Goal: Check status: Check status

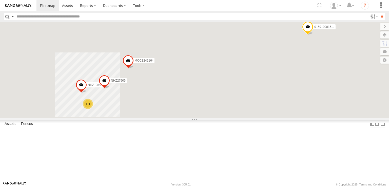
click at [41, 14] on input "text" at bounding box center [190, 16] width 353 height 7
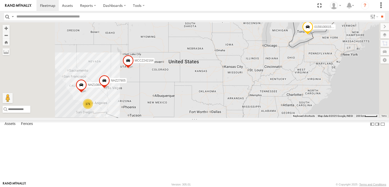
click at [0, 0] on div "NHZ01226" at bounding box center [0, 0] width 0 height 0
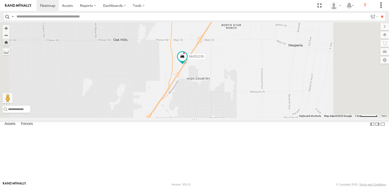
drag, startPoint x: 237, startPoint y: 138, endPoint x: 246, endPoint y: 103, distance: 35.6
click at [245, 107] on div "NHZ01226" at bounding box center [194, 69] width 389 height 95
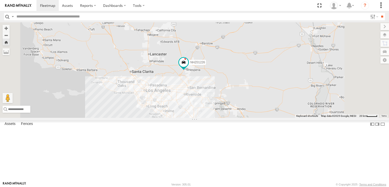
drag, startPoint x: 245, startPoint y: 122, endPoint x: 244, endPoint y: 103, distance: 18.5
click at [244, 105] on div "NHZ01226" at bounding box center [194, 69] width 389 height 95
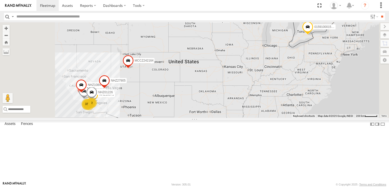
click at [56, 16] on input "text" at bounding box center [190, 16] width 353 height 7
type input "********"
click at [379, 13] on input "**" at bounding box center [382, 16] width 6 height 7
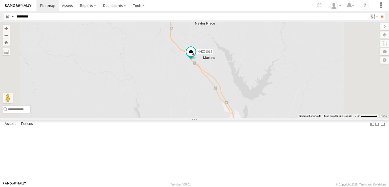
drag, startPoint x: 278, startPoint y: 115, endPoint x: 267, endPoint y: 91, distance: 27.0
click at [267, 91] on div "NHZ01012" at bounding box center [194, 69] width 389 height 95
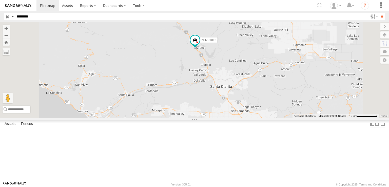
click at [6, 16] on input "button" at bounding box center [7, 16] width 7 height 7
